Goal: Navigation & Orientation: Find specific page/section

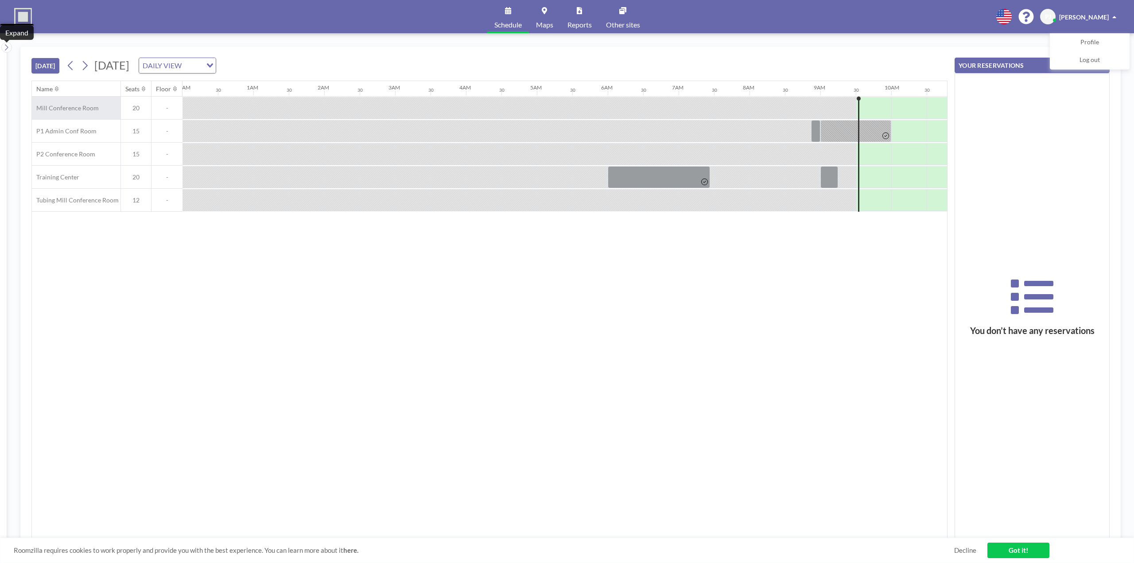
scroll to position [0, 567]
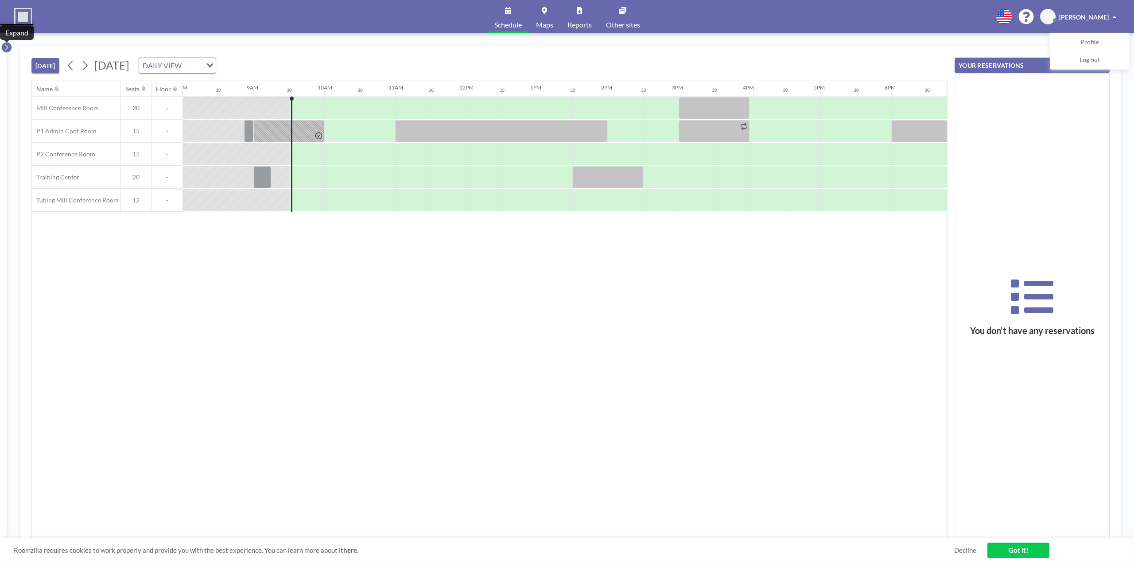
click at [10, 47] on button at bounding box center [6, 47] width 11 height 11
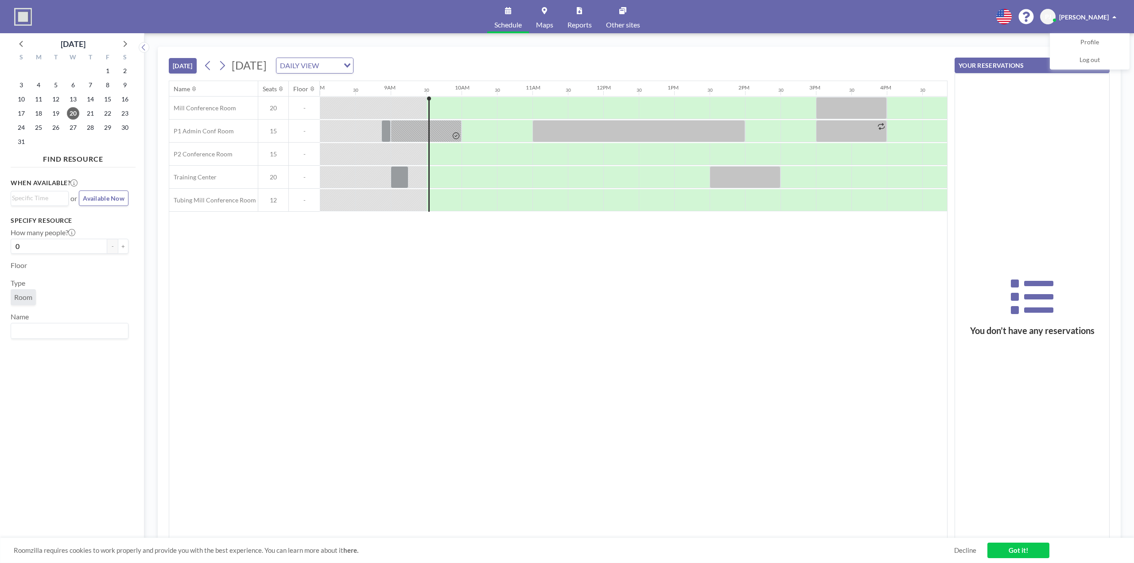
click at [1045, 549] on link "Got it!" at bounding box center [1018, 551] width 62 height 16
drag, startPoint x: 847, startPoint y: 359, endPoint x: 784, endPoint y: 314, distance: 78.2
click at [784, 314] on div "Name Seats Floor 12AM 30 1AM 30 2AM 30 3AM 30 4AM 30 5AM 30 6AM 30 7AM 30 8AM 3…" at bounding box center [558, 309] width 778 height 457
click at [1031, 42] on div "[DATE] [DATE] DAILY VIEW Loading... Name Seats Floor 12AM 30 1AM 30 2AM 30 3AM …" at bounding box center [638, 298] width 989 height 530
click at [1033, 21] on icon at bounding box center [1025, 16] width 15 height 15
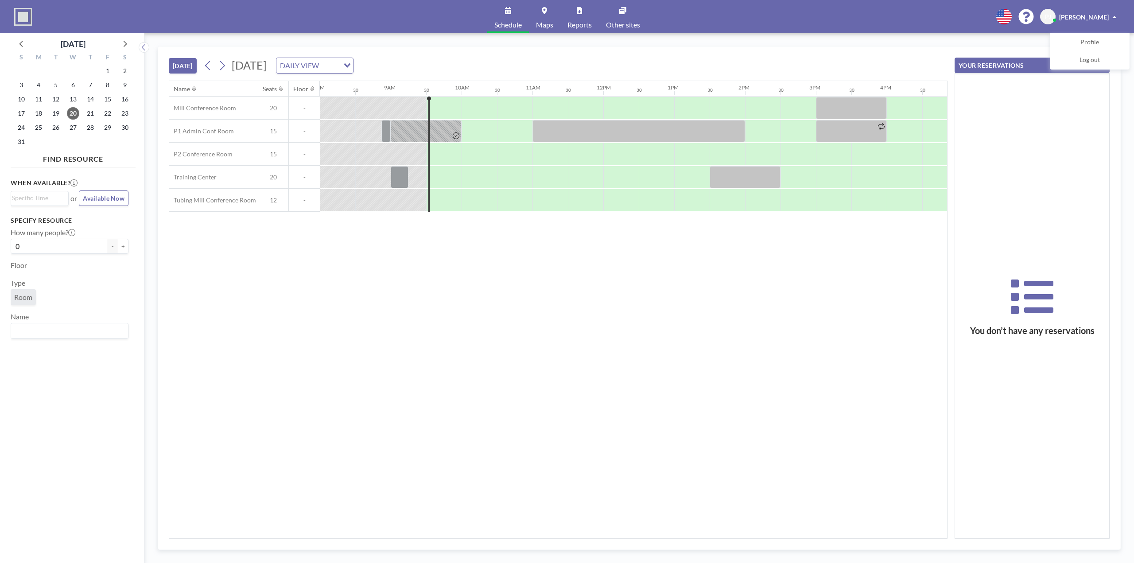
click at [551, 12] on link "Maps" at bounding box center [544, 16] width 31 height 33
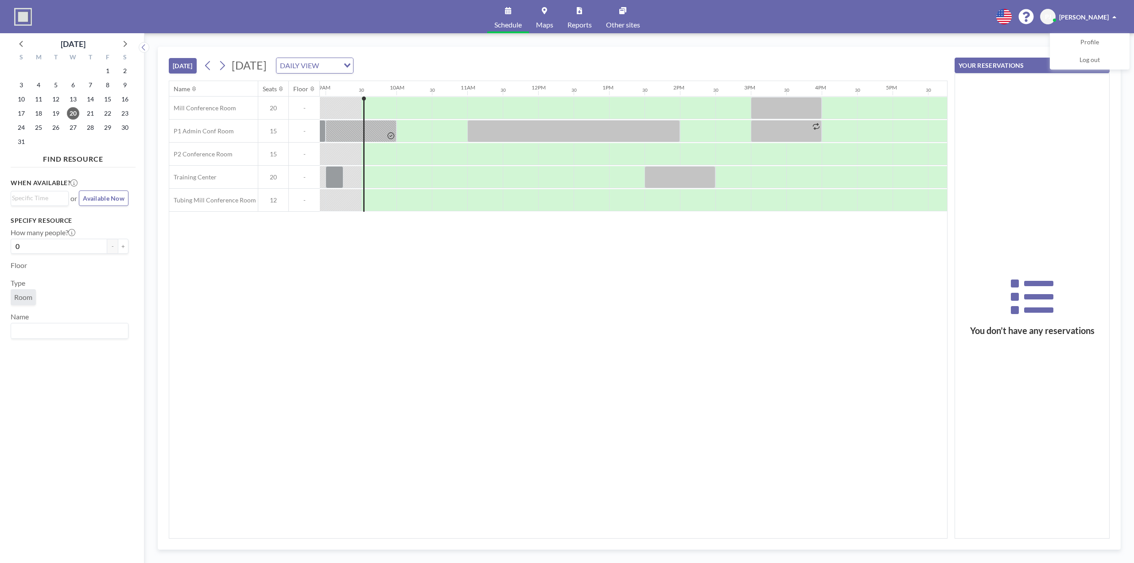
scroll to position [0, 638]
click at [1020, 41] on div "[DATE] [DATE] DAILY VIEW Loading... Name Seats Floor 12AM 30 1AM 30 2AM 30 3AM …" at bounding box center [638, 298] width 989 height 530
click at [1118, 15] on div "[PERSON_NAME]" at bounding box center [1080, 17] width 80 height 16
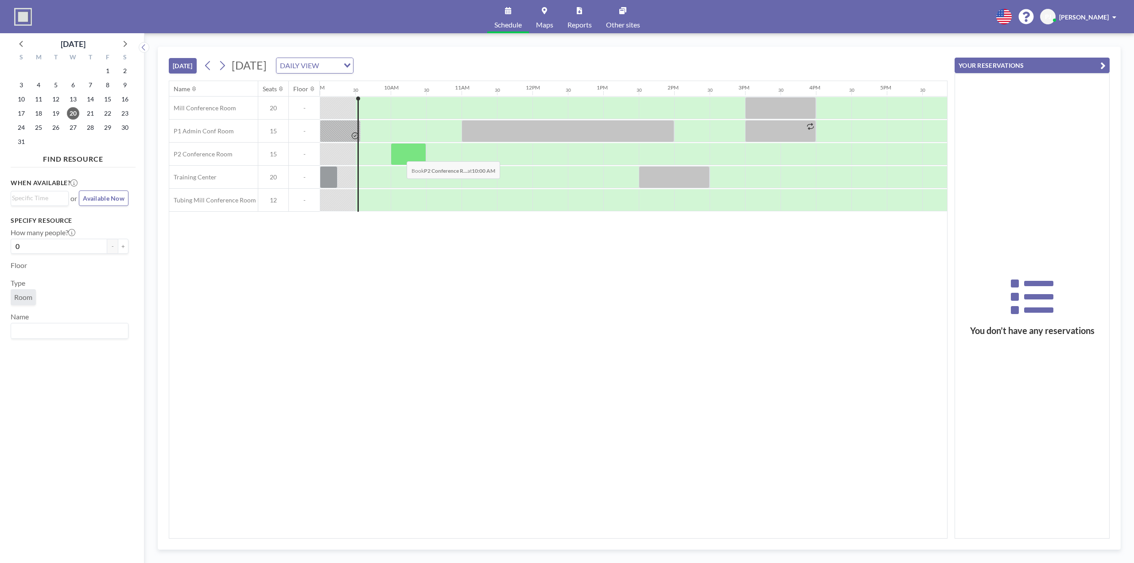
click at [400, 155] on div at bounding box center [408, 154] width 35 height 22
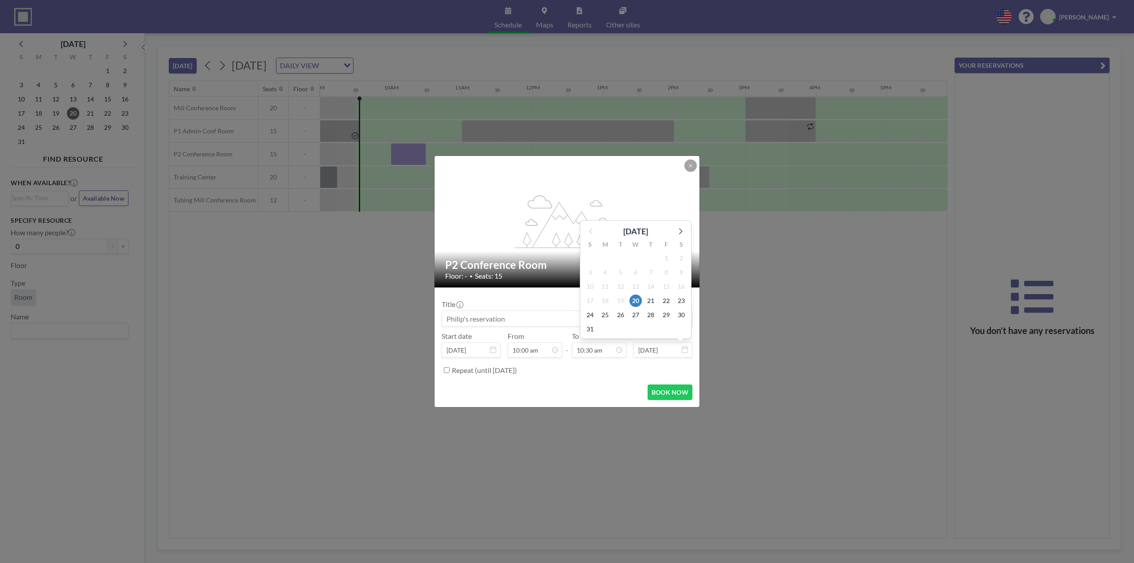
scroll to position [331, 0]
click at [691, 167] on icon at bounding box center [690, 165] width 5 height 5
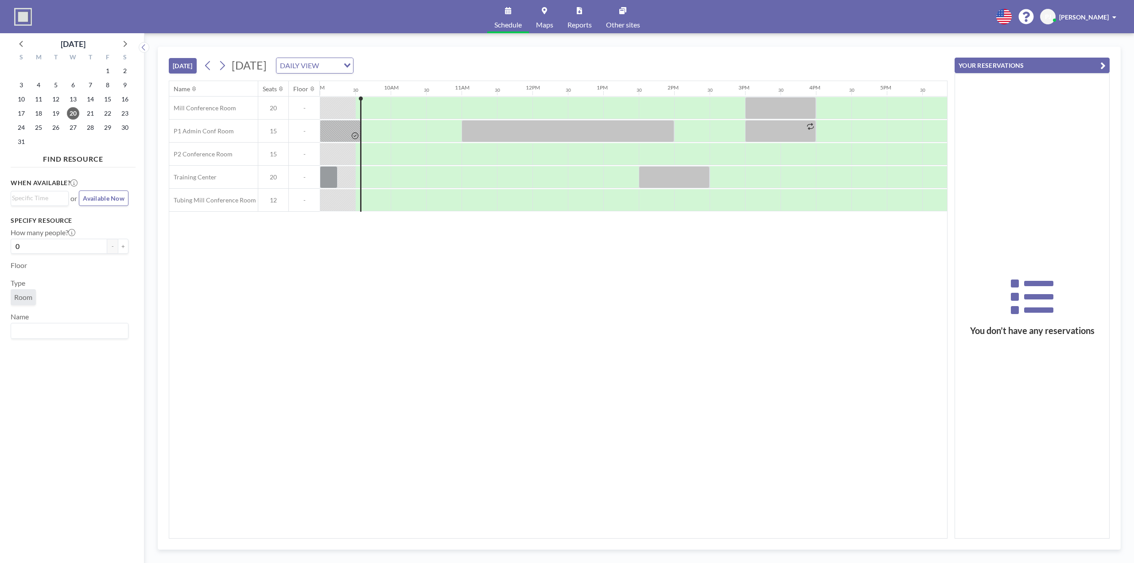
click at [891, 398] on div "Name Seats Floor 12AM 30 1AM 30 2AM 30 3AM 30 4AM 30 5AM 30 6AM 30 7AM 30 8AM 3…" at bounding box center [558, 309] width 778 height 457
